Goal: Task Accomplishment & Management: Manage account settings

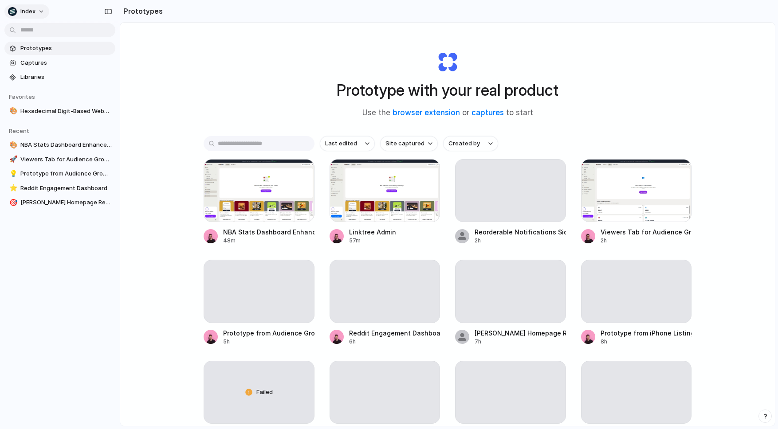
click at [38, 8] on button "Index" at bounding box center [26, 11] width 45 height 14
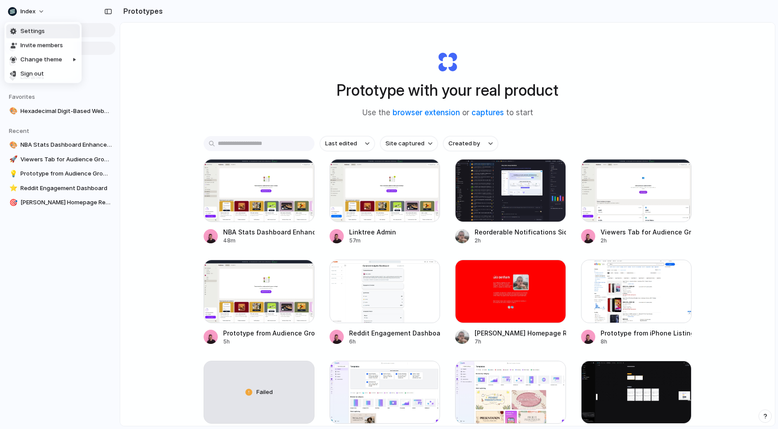
click at [44, 28] on li "Settings" at bounding box center [43, 31] width 74 height 14
click at [35, 12] on span "Index" at bounding box center [27, 11] width 15 height 9
click at [33, 9] on div "Settings Invite members Change theme Sign out" at bounding box center [389, 214] width 778 height 429
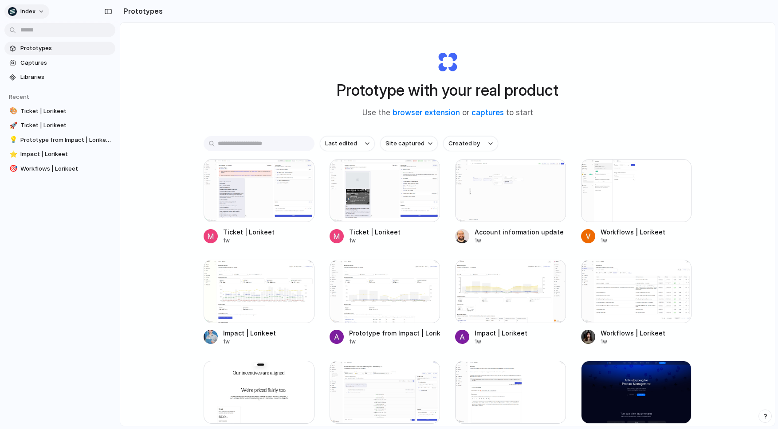
click at [34, 8] on span "Index" at bounding box center [27, 11] width 15 height 9
click at [49, 26] on li "Settings" at bounding box center [43, 31] width 74 height 14
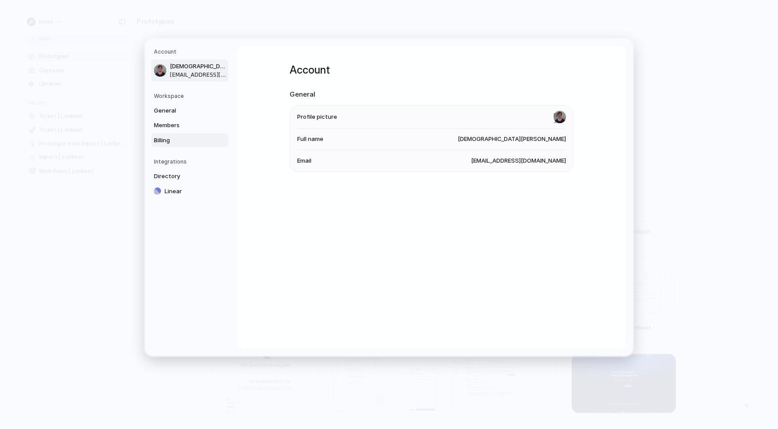
click at [164, 136] on span "Billing" at bounding box center [182, 140] width 57 height 9
